Goal: Task Accomplishment & Management: Complete application form

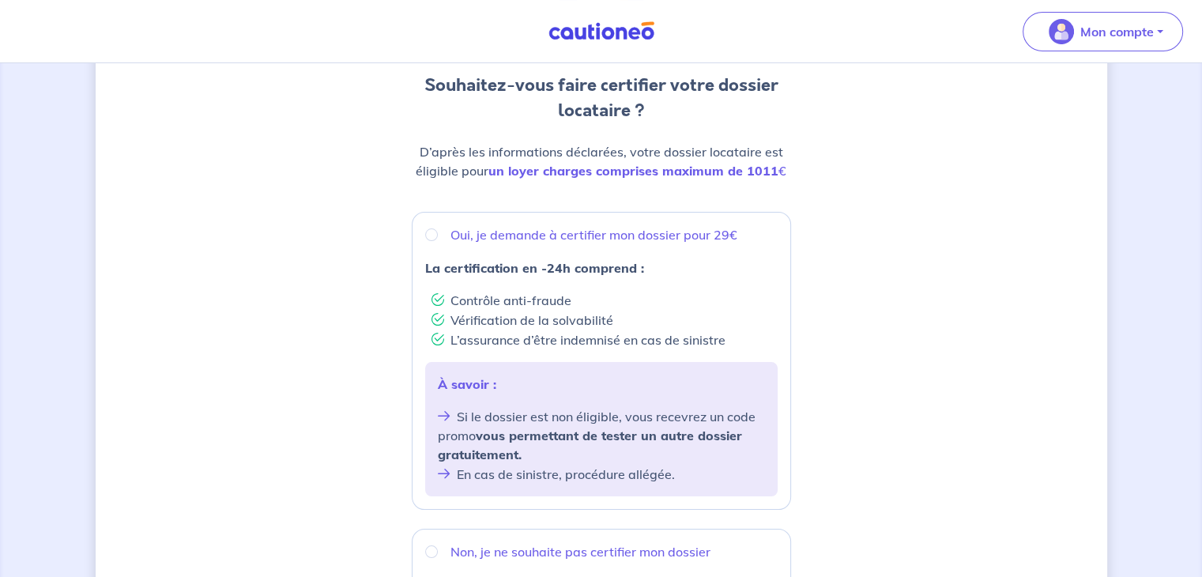
click at [601, 234] on p "Oui, je demande à certifier mon dossier pour 29€" at bounding box center [594, 234] width 287 height 19
click at [438, 234] on input "Oui, je demande à certifier mon dossier pour 29€" at bounding box center [431, 234] width 13 height 13
radio input "true"
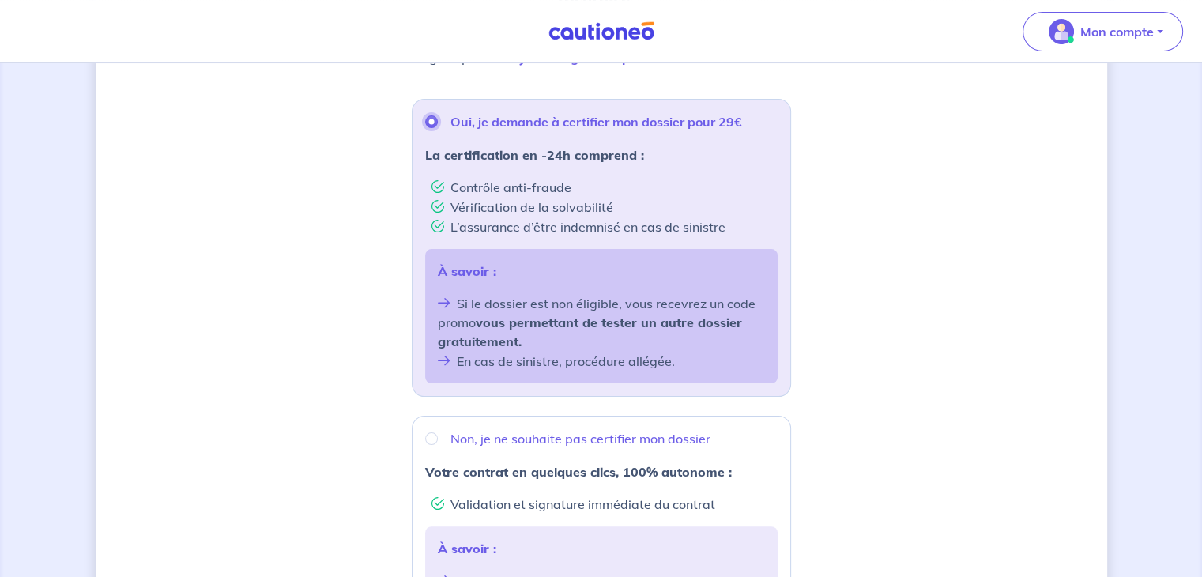
scroll to position [316, 0]
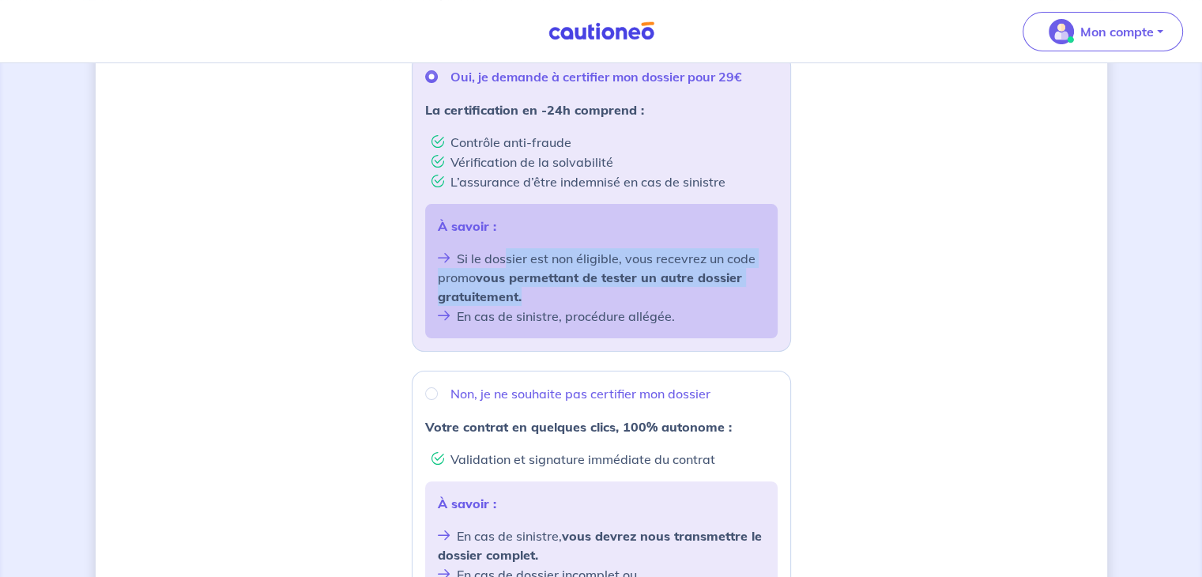
drag, startPoint x: 503, startPoint y: 259, endPoint x: 555, endPoint y: 298, distance: 65.0
click at [555, 298] on li "Si le dossier est non éligible, vous recevrez un code promo vous permettant de …" at bounding box center [601, 277] width 327 height 58
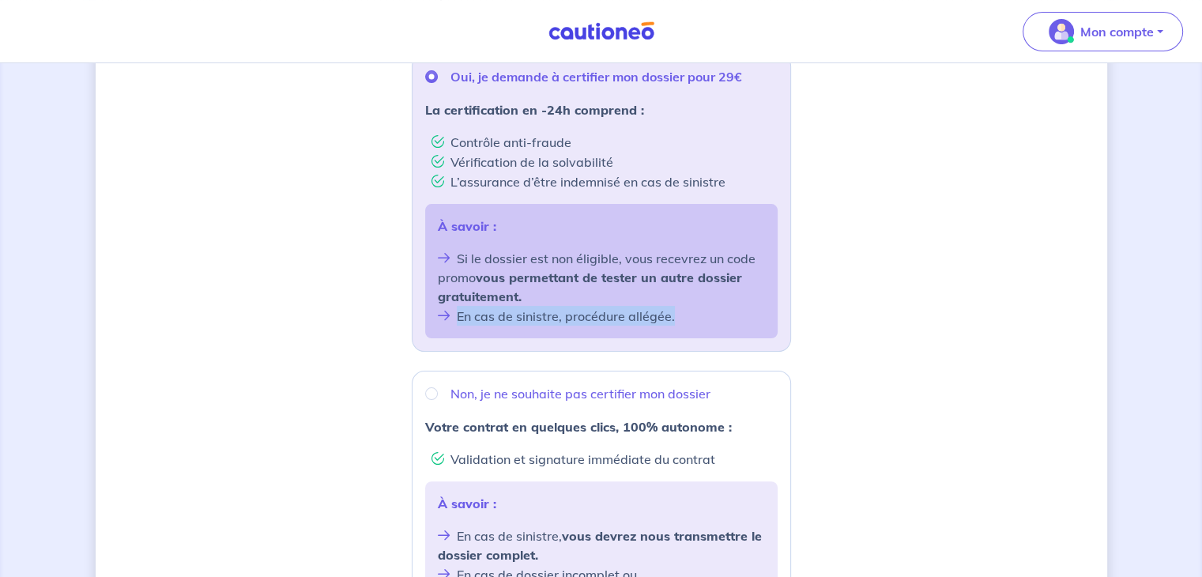
drag, startPoint x: 458, startPoint y: 315, endPoint x: 683, endPoint y: 329, distance: 225.7
click at [683, 329] on div "À savoir : Si le dossier est non éligible, vous recevrez un code promo vous per…" at bounding box center [601, 271] width 353 height 134
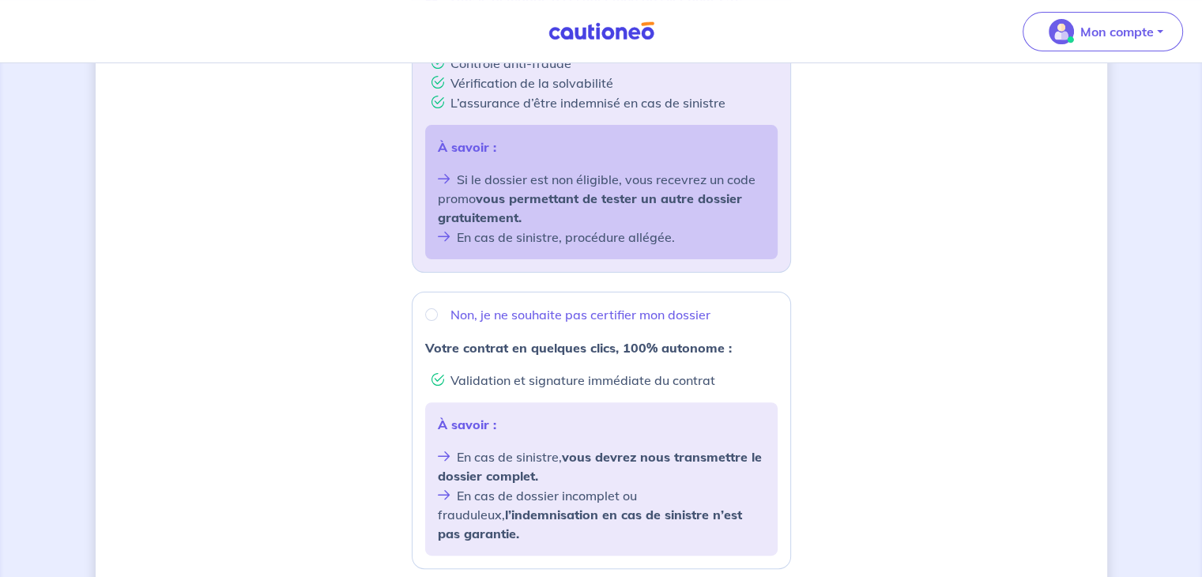
scroll to position [474, 0]
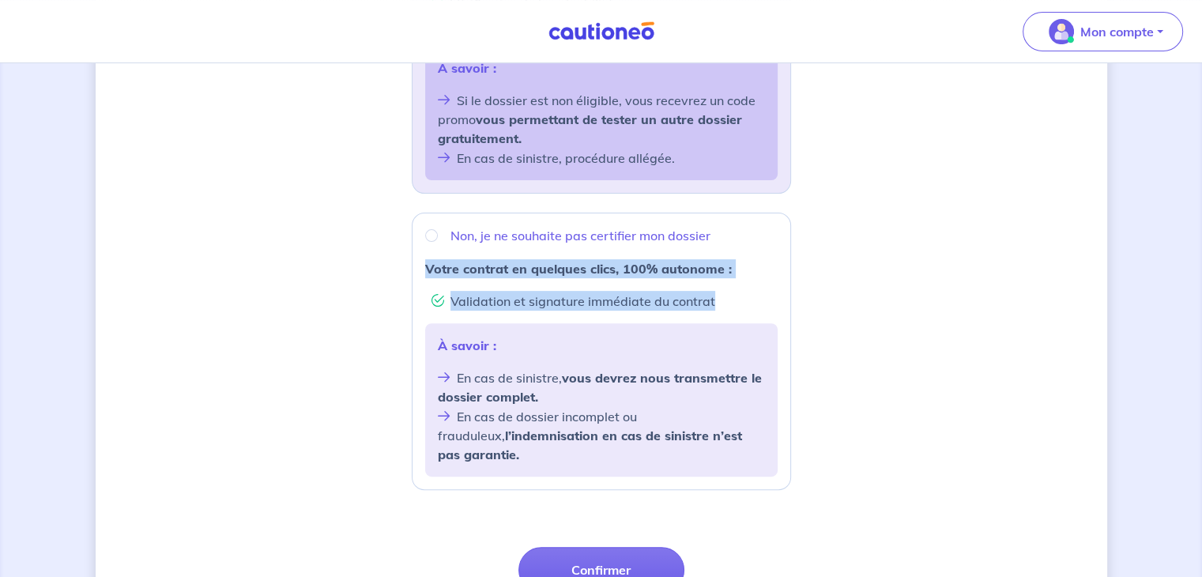
drag, startPoint x: 422, startPoint y: 271, endPoint x: 742, endPoint y: 305, distance: 321.2
click at [742, 305] on div "Non, je ne souhaite pas certifier mon dossier Votre contrat en quelques clics, …" at bounding box center [601, 351] width 379 height 277
radio input "true"
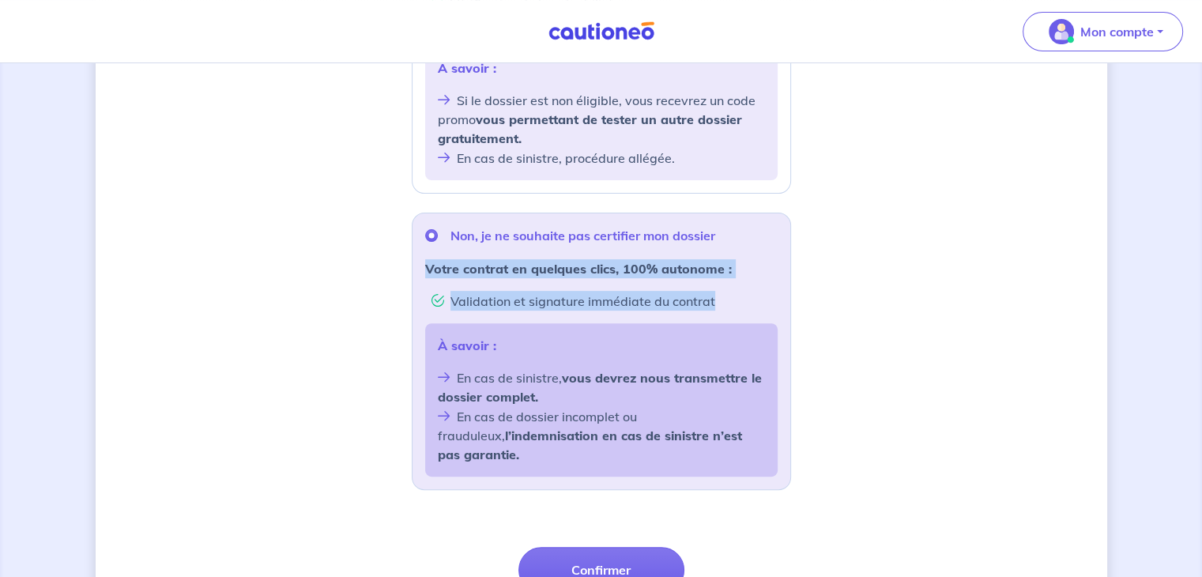
click at [742, 305] on li "Validation et signature immédiate du contrat" at bounding box center [605, 301] width 346 height 20
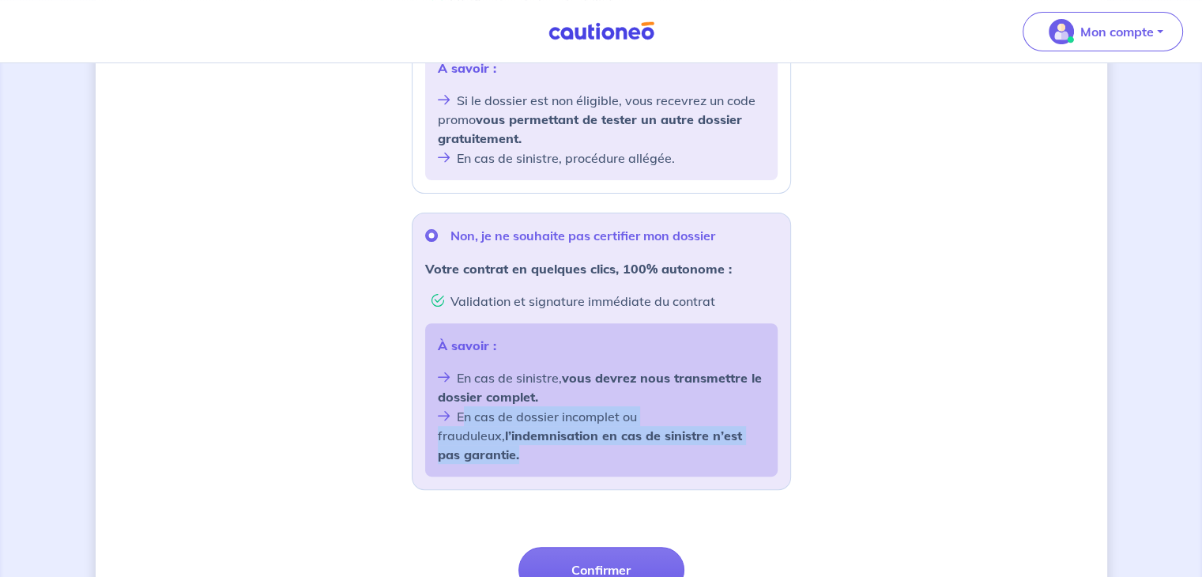
drag, startPoint x: 467, startPoint y: 417, endPoint x: 761, endPoint y: 442, distance: 295.2
click at [761, 442] on li "En cas de dossier incomplet ou frauduleux, l’indemnisation en cas de sinistre n…" at bounding box center [601, 435] width 327 height 58
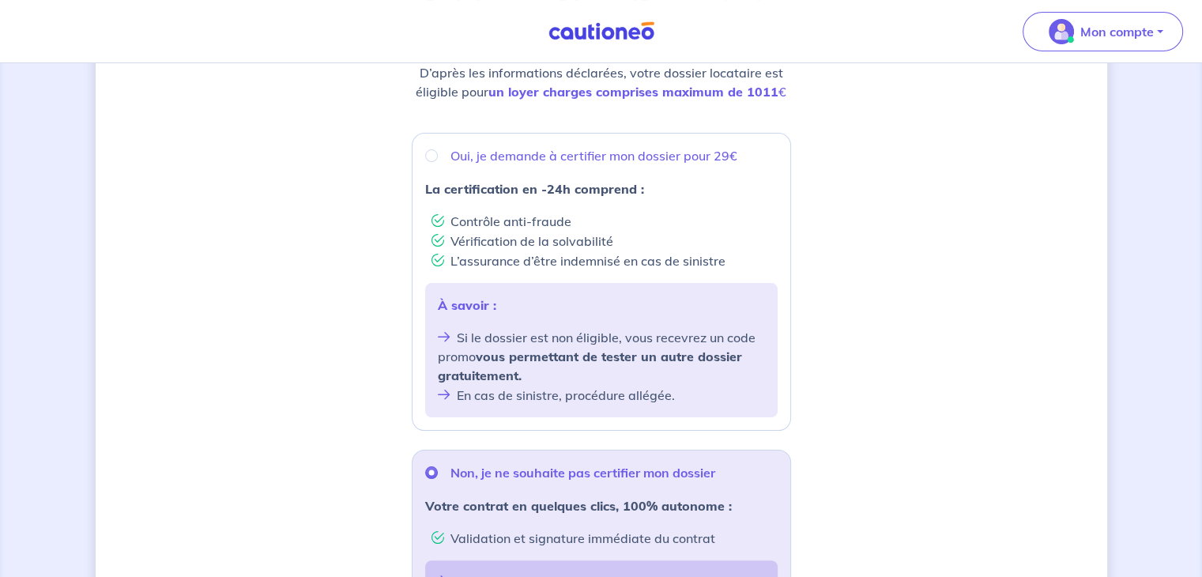
scroll to position [158, 0]
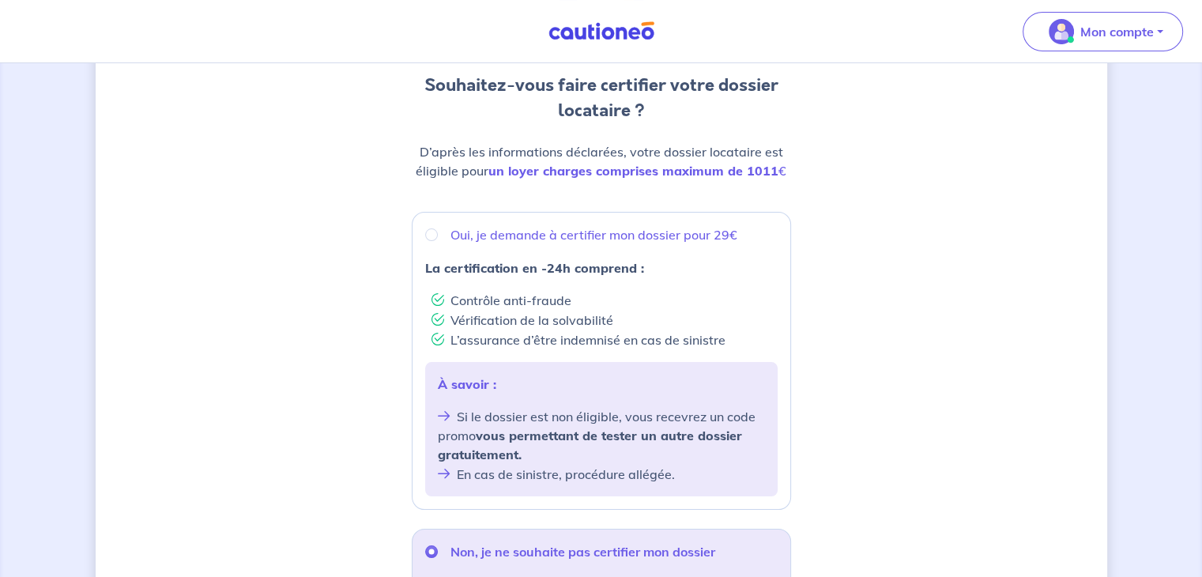
click at [459, 233] on p "Oui, je demande à certifier mon dossier pour 29€" at bounding box center [594, 234] width 287 height 19
click at [438, 233] on input "Oui, je demande à certifier mon dossier pour 29€" at bounding box center [431, 234] width 13 height 13
radio input "true"
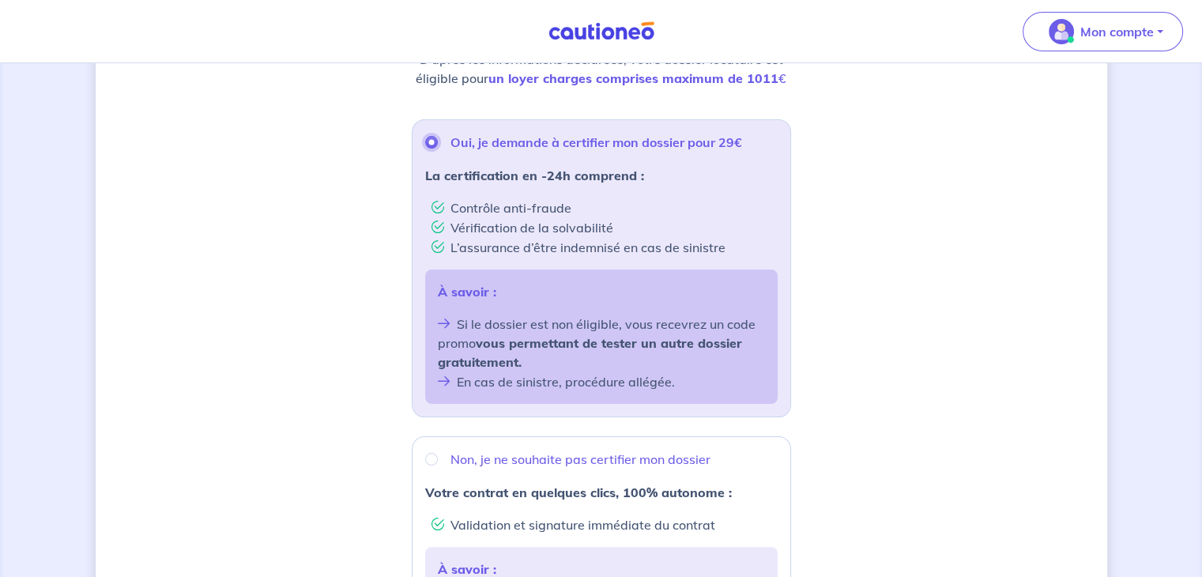
scroll to position [608, 0]
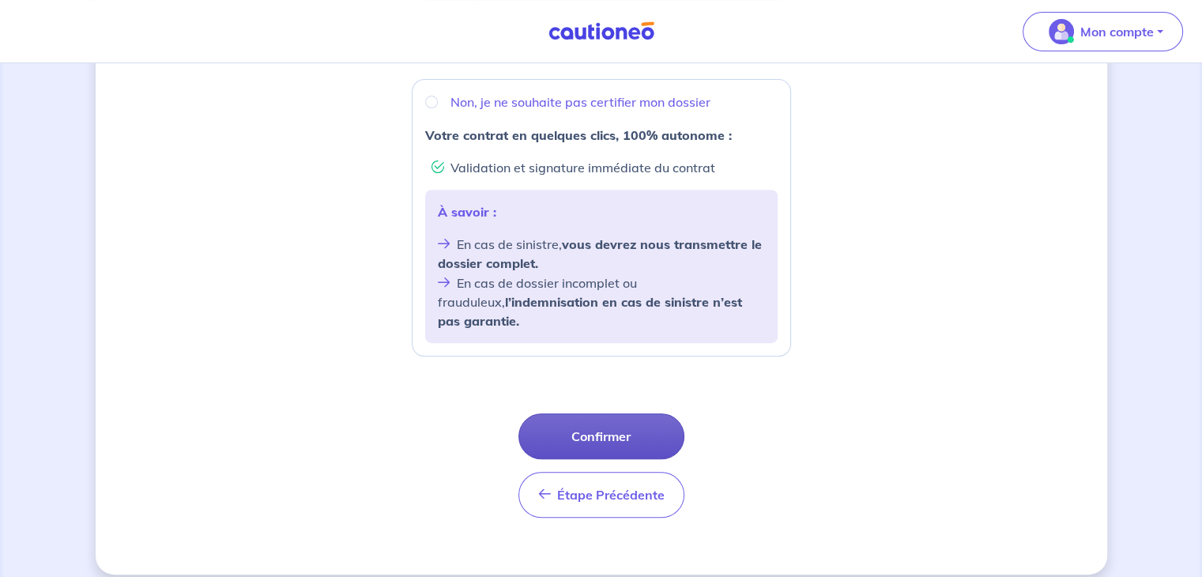
click at [569, 421] on button "Confirmer" at bounding box center [602, 436] width 166 height 46
